Goal: Book appointment/travel/reservation

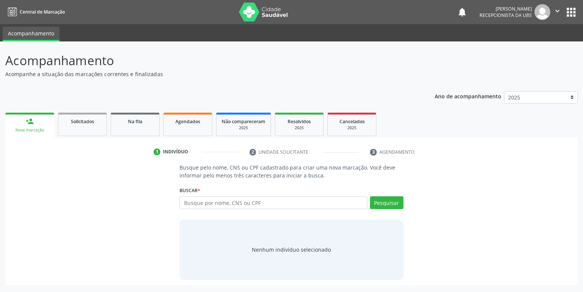
click at [263, 204] on input "text" at bounding box center [272, 202] width 187 height 13
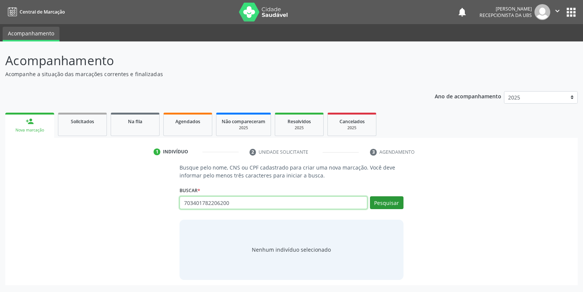
type input "703401782206200"
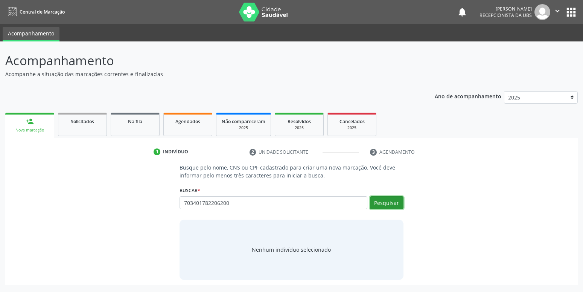
click at [395, 200] on button "Pesquisar" at bounding box center [386, 202] width 33 height 13
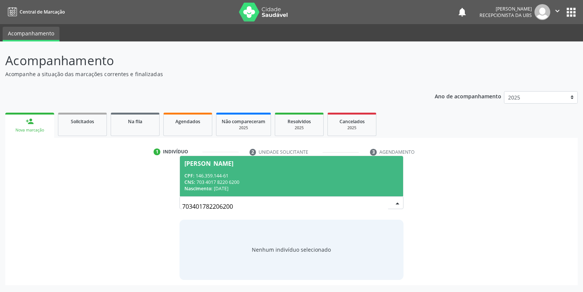
click at [278, 183] on div "CNS: 703 4017 8220 6200" at bounding box center [291, 182] width 214 height 6
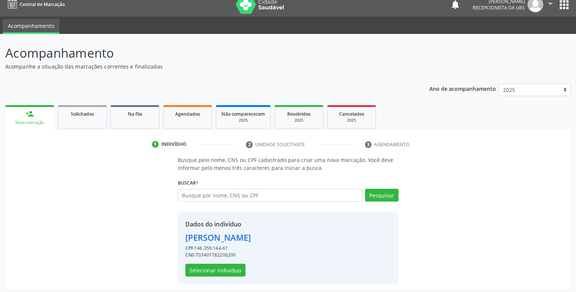
scroll to position [10, 0]
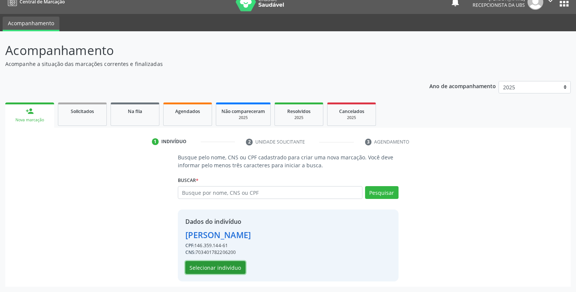
click at [220, 265] on button "Selecionar indivíduo" at bounding box center [215, 267] width 60 height 13
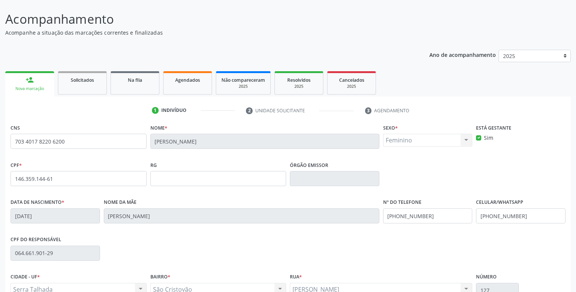
scroll to position [49, 0]
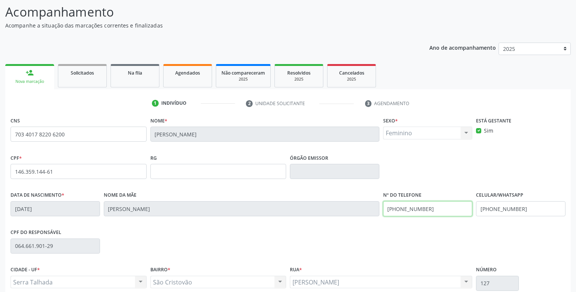
drag, startPoint x: 432, startPoint y: 209, endPoint x: 350, endPoint y: 210, distance: 82.0
click at [383, 210] on input "[PHONE_NUMBER]" at bounding box center [428, 208] width 90 height 15
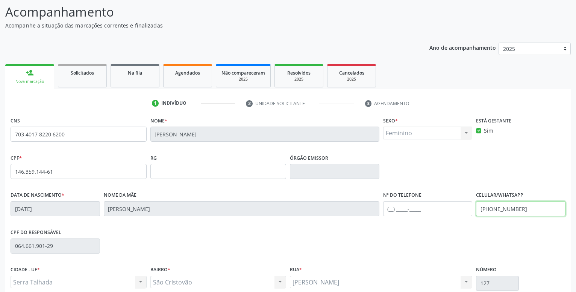
drag, startPoint x: 522, startPoint y: 209, endPoint x: 456, endPoint y: 211, distance: 66.6
click at [476, 211] on input "[PHONE_NUMBER]" at bounding box center [521, 208] width 90 height 15
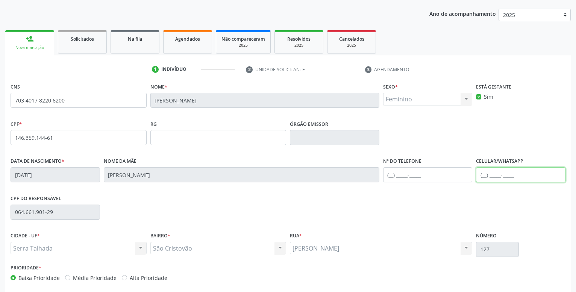
scroll to position [116, 0]
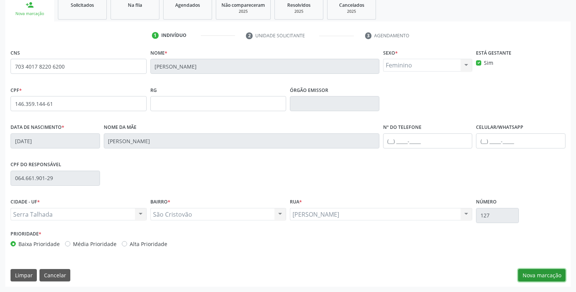
click at [545, 273] on button "Nova marcação" at bounding box center [541, 275] width 47 height 13
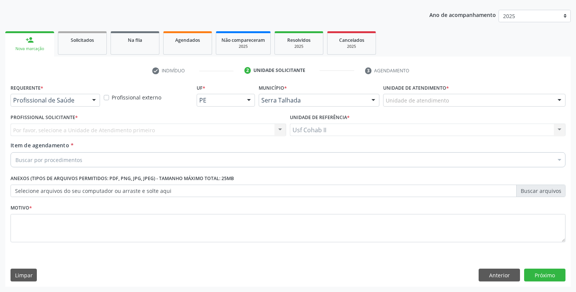
scroll to position [81, 0]
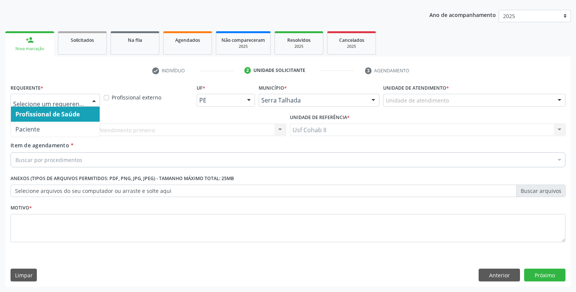
click at [90, 97] on div at bounding box center [93, 100] width 11 height 13
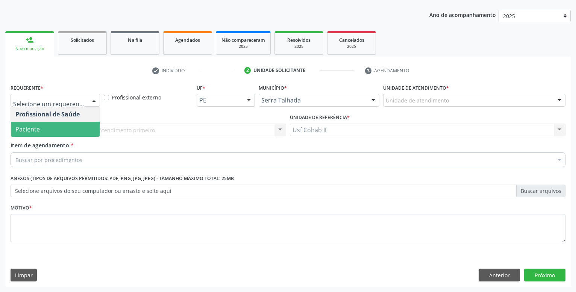
click at [62, 127] on span "Paciente" at bounding box center [55, 128] width 89 height 15
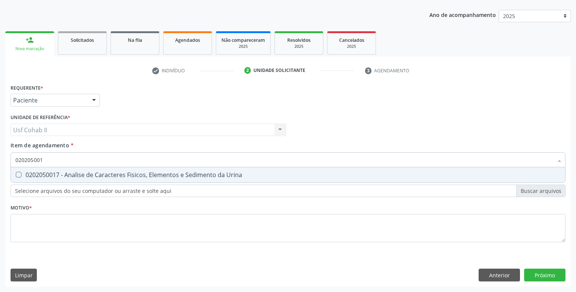
type input "0202050017"
click at [72, 172] on div "0202050017 - Analise de Caracteres Fisicos, Elementos e Sedimento da Urina" at bounding box center [287, 175] width 545 height 6
checkbox Urina "true"
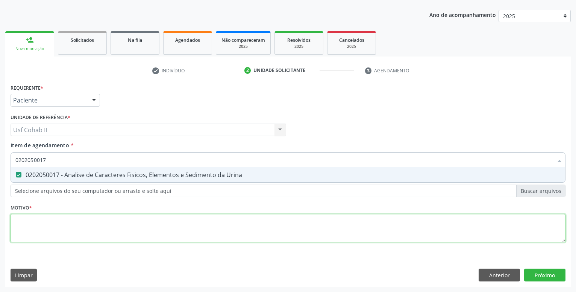
click at [54, 216] on textarea at bounding box center [288, 228] width 555 height 29
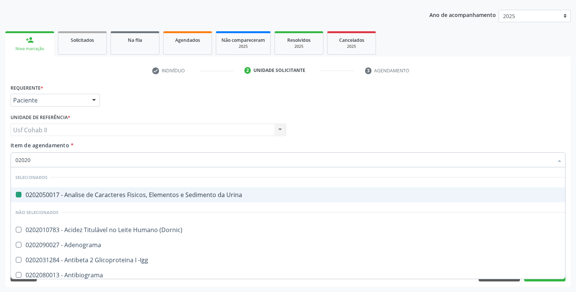
type input "020208"
checkbox Urina "false"
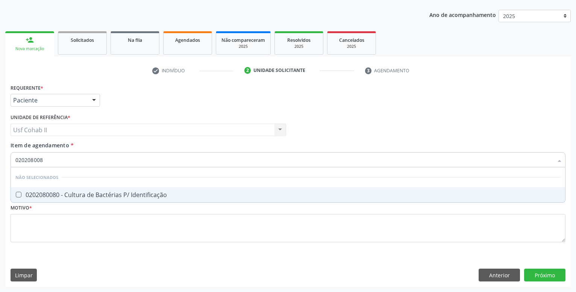
type input "0202080080"
click at [89, 191] on div "0202080080 - Cultura de Bactérias P/ Identificação" at bounding box center [287, 194] width 545 height 6
checkbox Identificação "true"
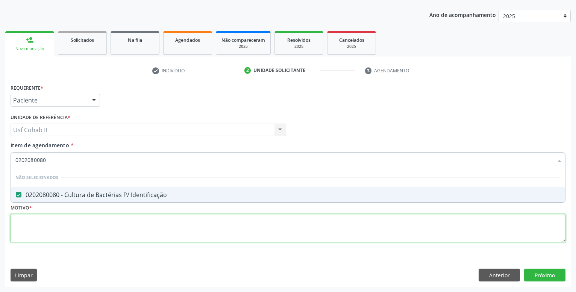
click at [87, 221] on textarea at bounding box center [288, 228] width 555 height 29
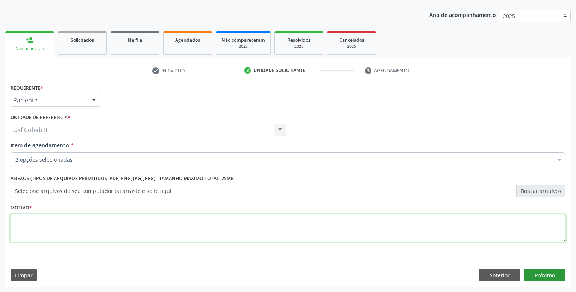
type textarea "."
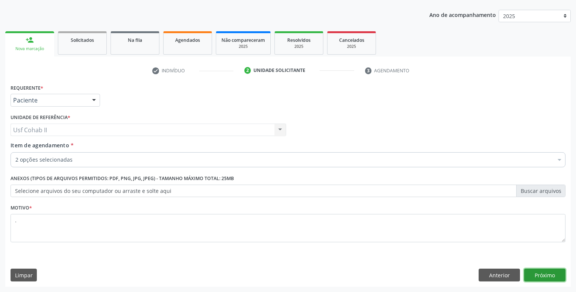
click at [543, 269] on button "Próximo" at bounding box center [544, 274] width 41 height 13
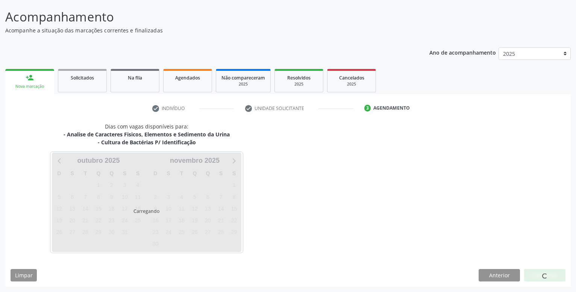
scroll to position [44, 0]
